Goal: Navigation & Orientation: Find specific page/section

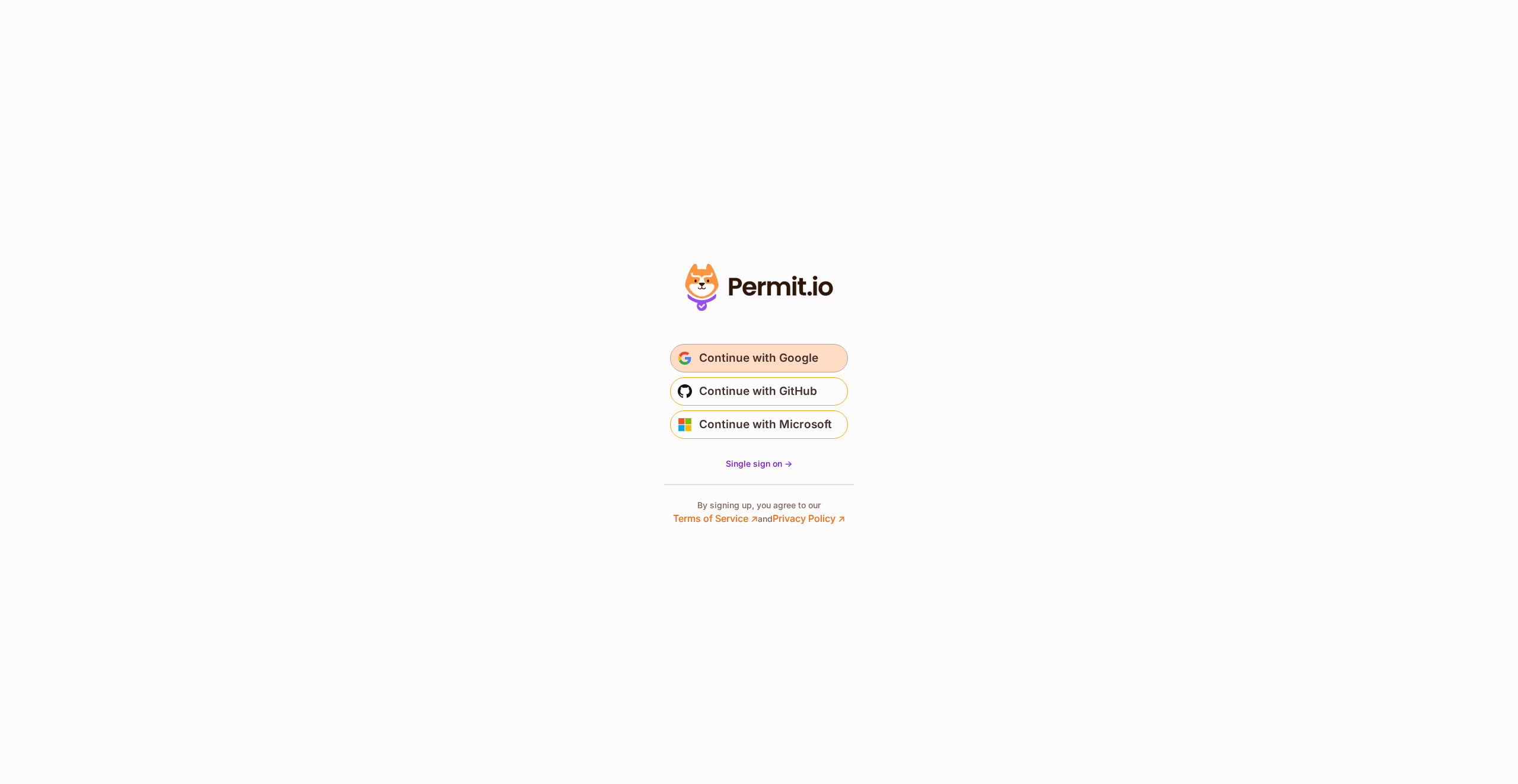
click at [763, 353] on span "Continue with Google" at bounding box center [759, 358] width 119 height 19
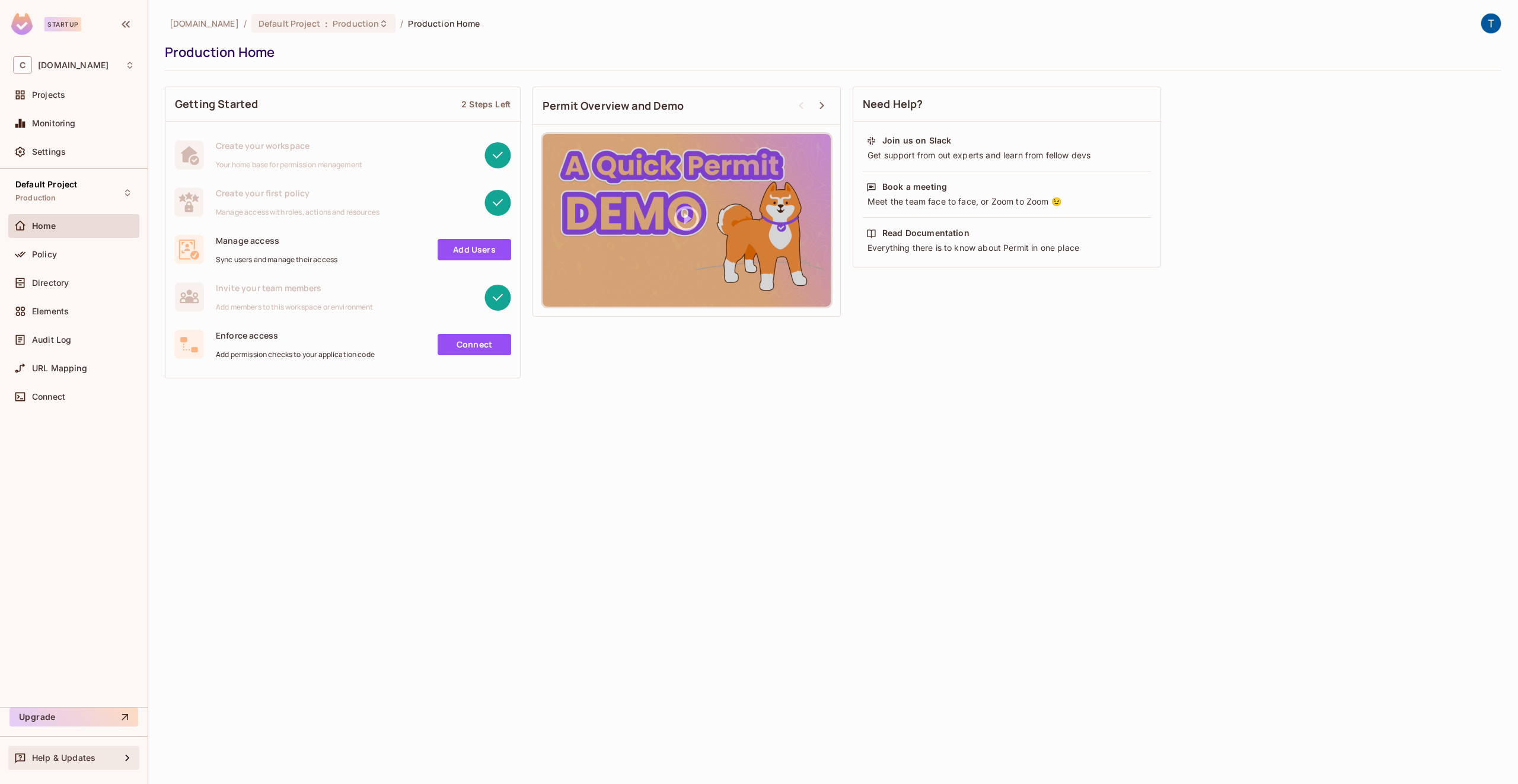
click at [93, 762] on span "Help & Updates" at bounding box center [63, 758] width 63 height 10
click at [191, 758] on div "Docs" at bounding box center [201, 757] width 20 height 12
